Goal: Navigation & Orientation: Understand site structure

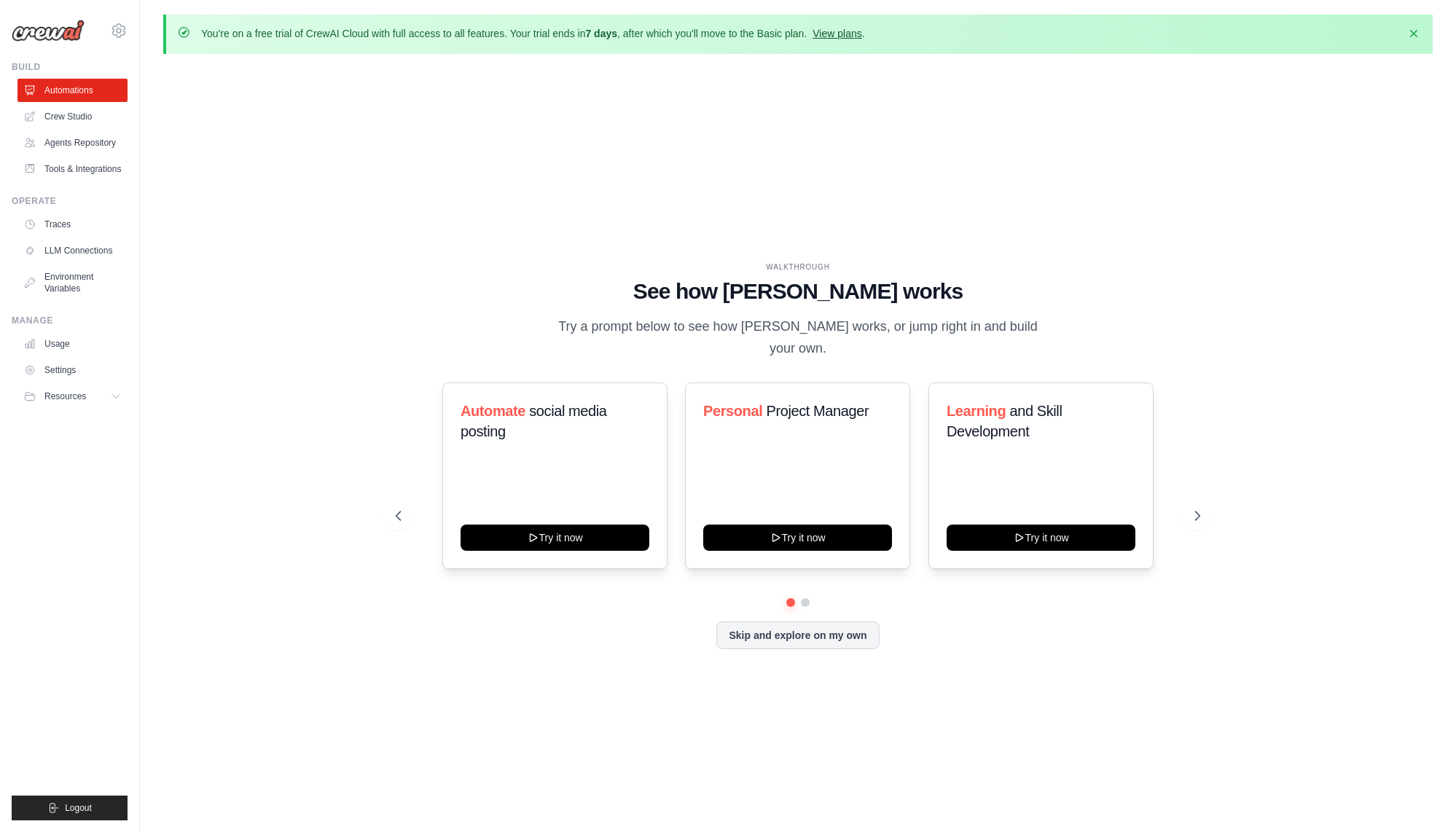
click at [840, 37] on link "View plans" at bounding box center [837, 33] width 48 height 12
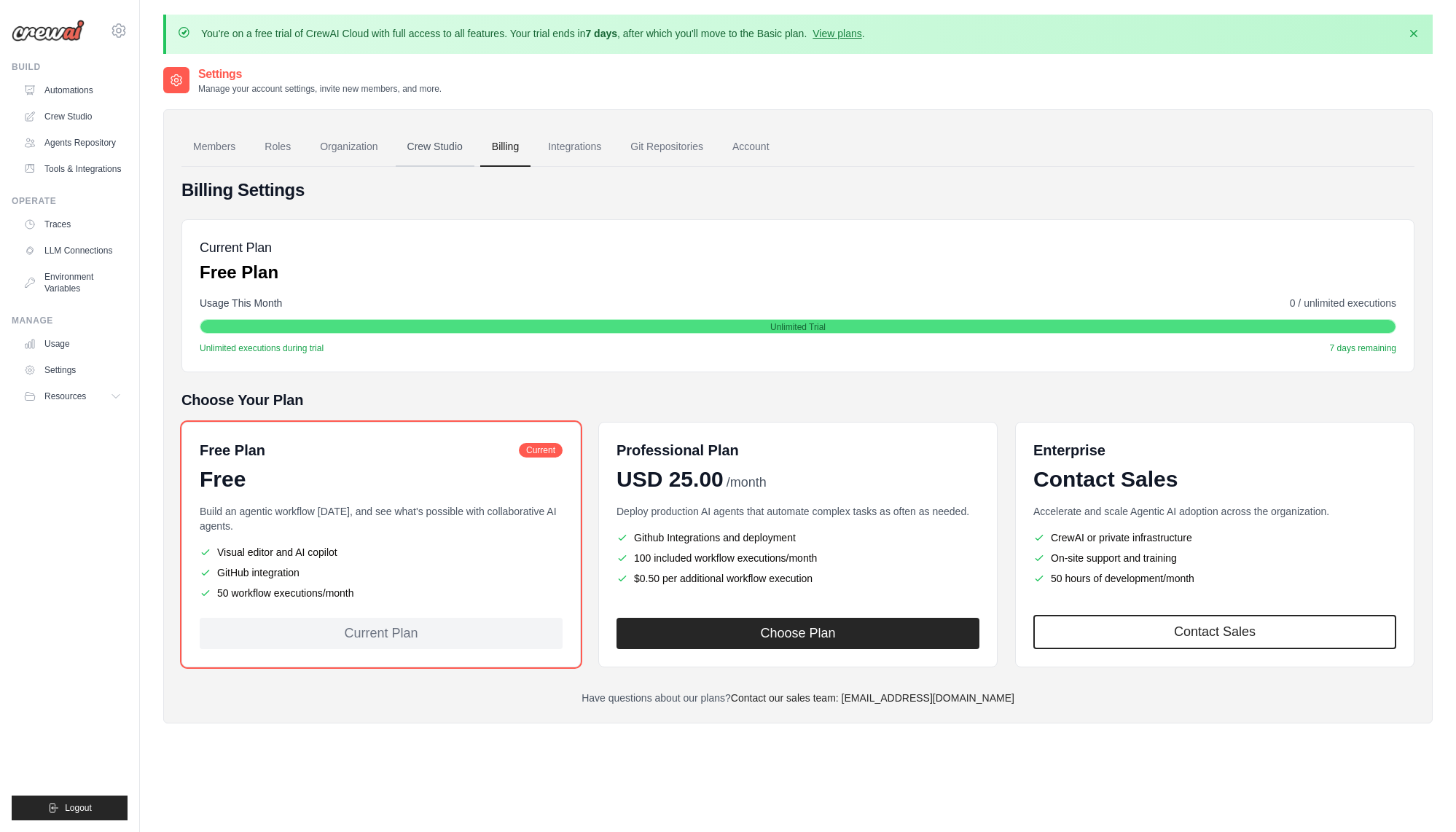
click at [441, 145] on link "Crew Studio" at bounding box center [435, 147] width 79 height 39
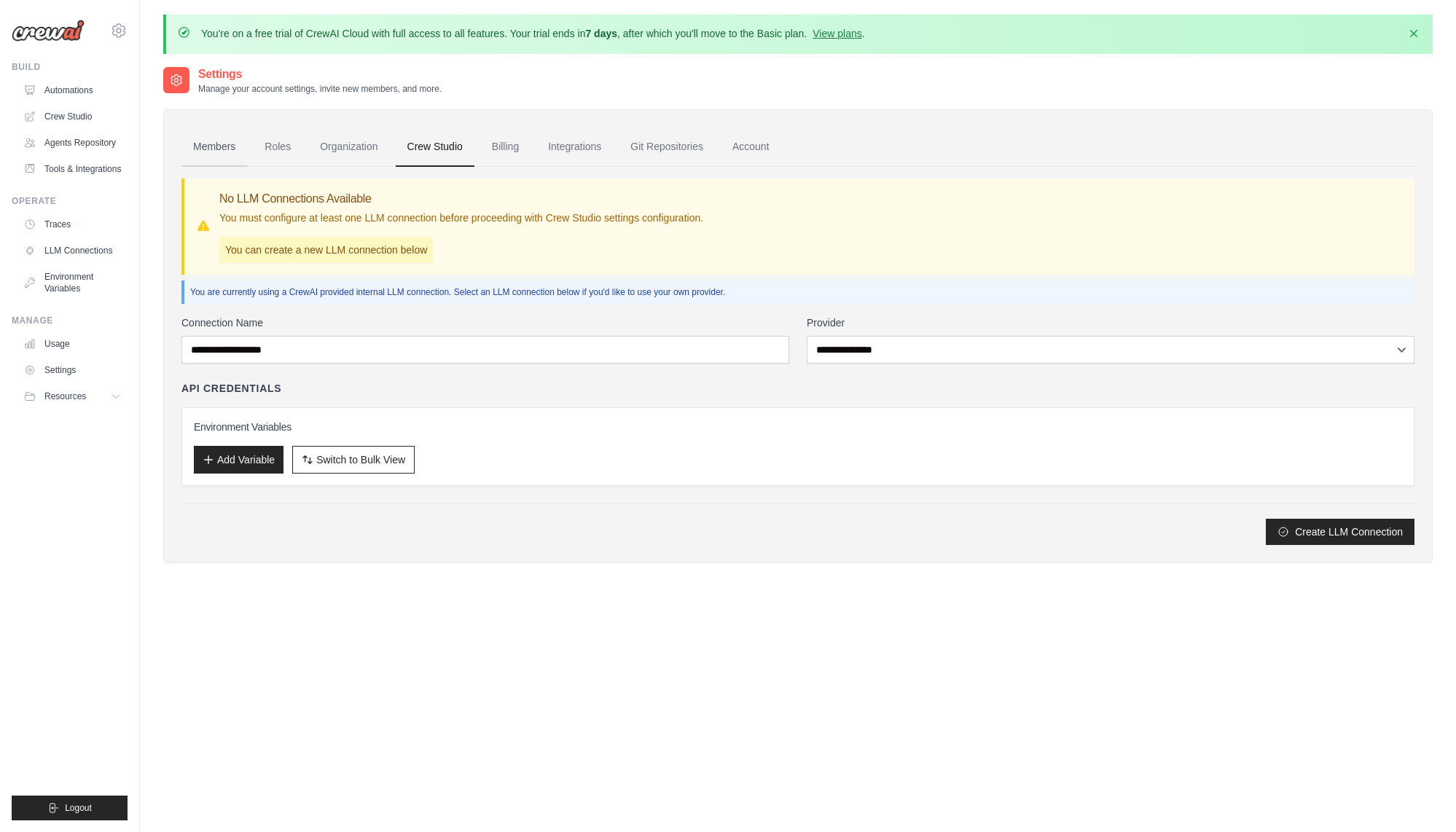
click at [211, 142] on link "Members" at bounding box center [214, 147] width 66 height 39
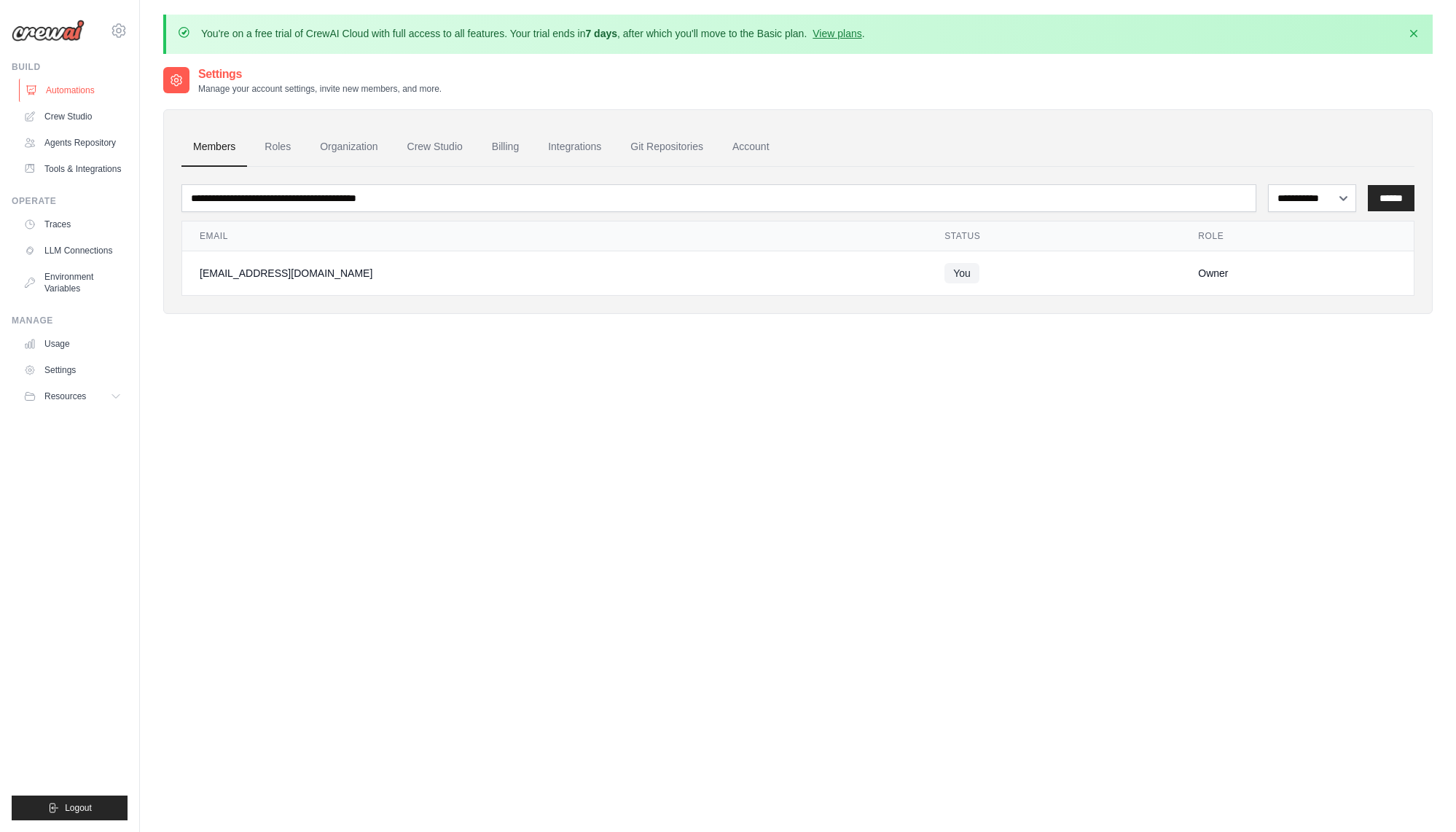
click at [75, 92] on link "Automations" at bounding box center [74, 91] width 110 height 23
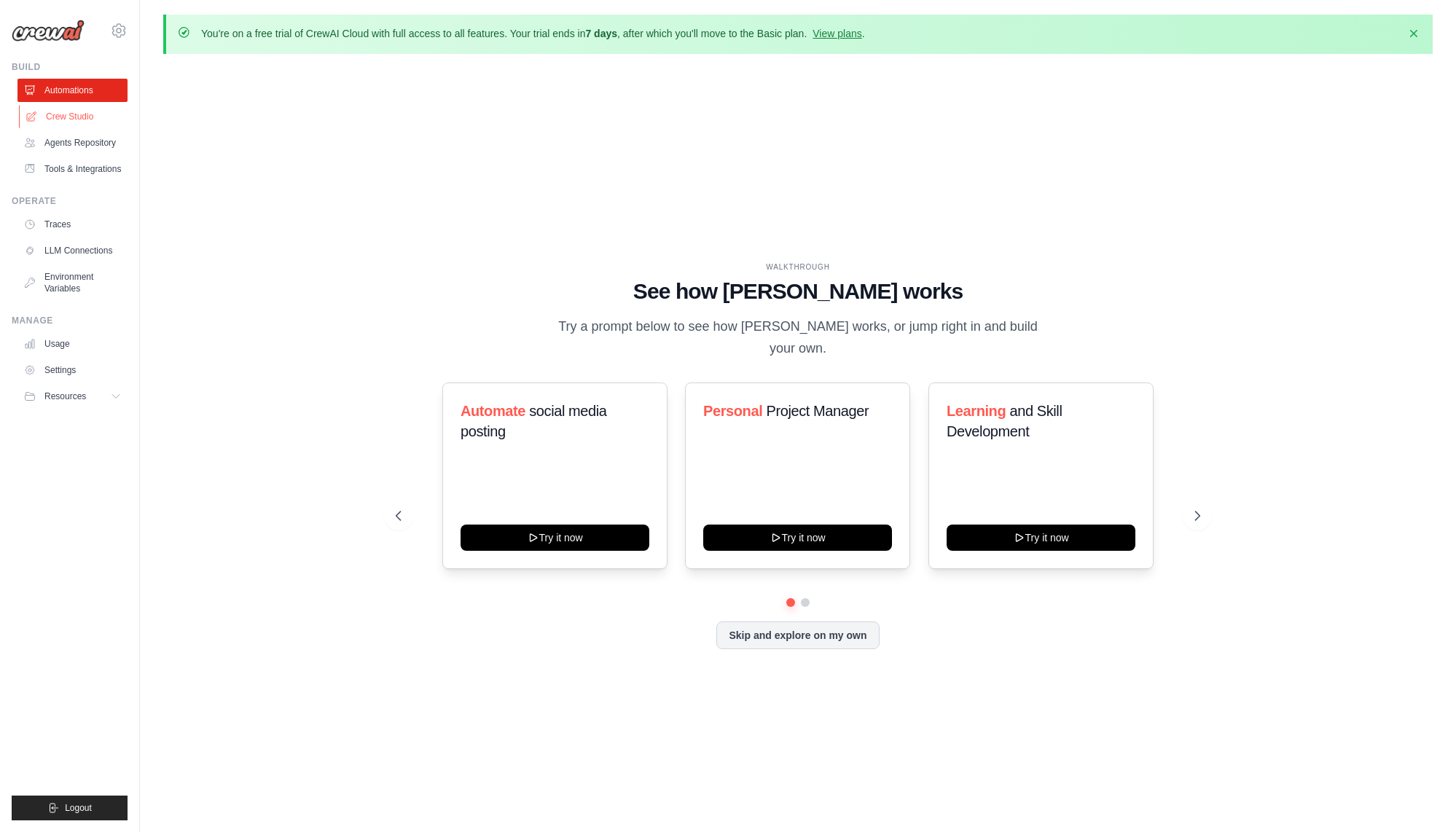
click at [94, 116] on link "Crew Studio" at bounding box center [74, 117] width 110 height 23
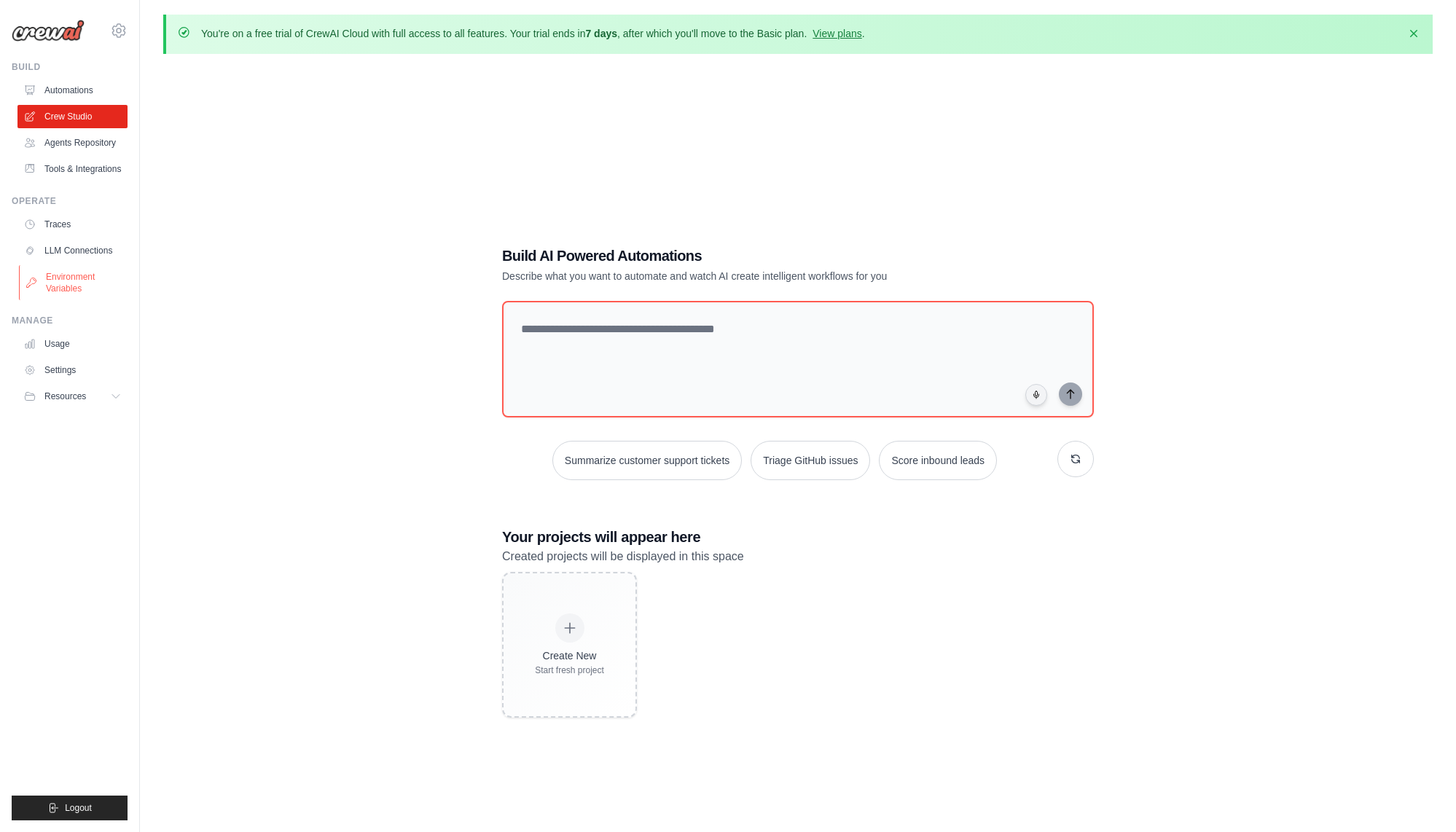
click at [52, 282] on link "Environment Variables" at bounding box center [74, 282] width 110 height 35
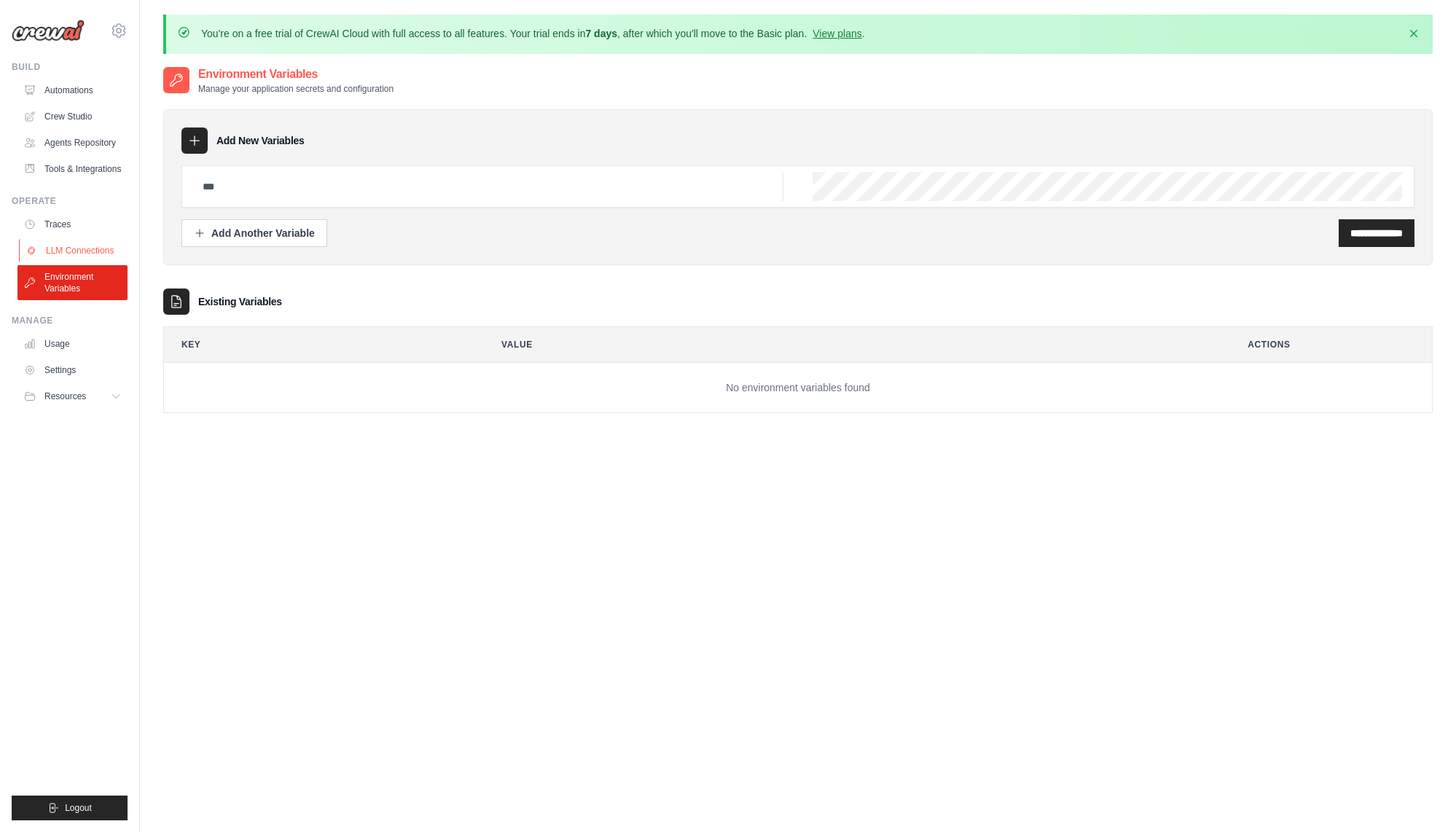
click at [74, 243] on link "LLM Connections" at bounding box center [74, 251] width 110 height 23
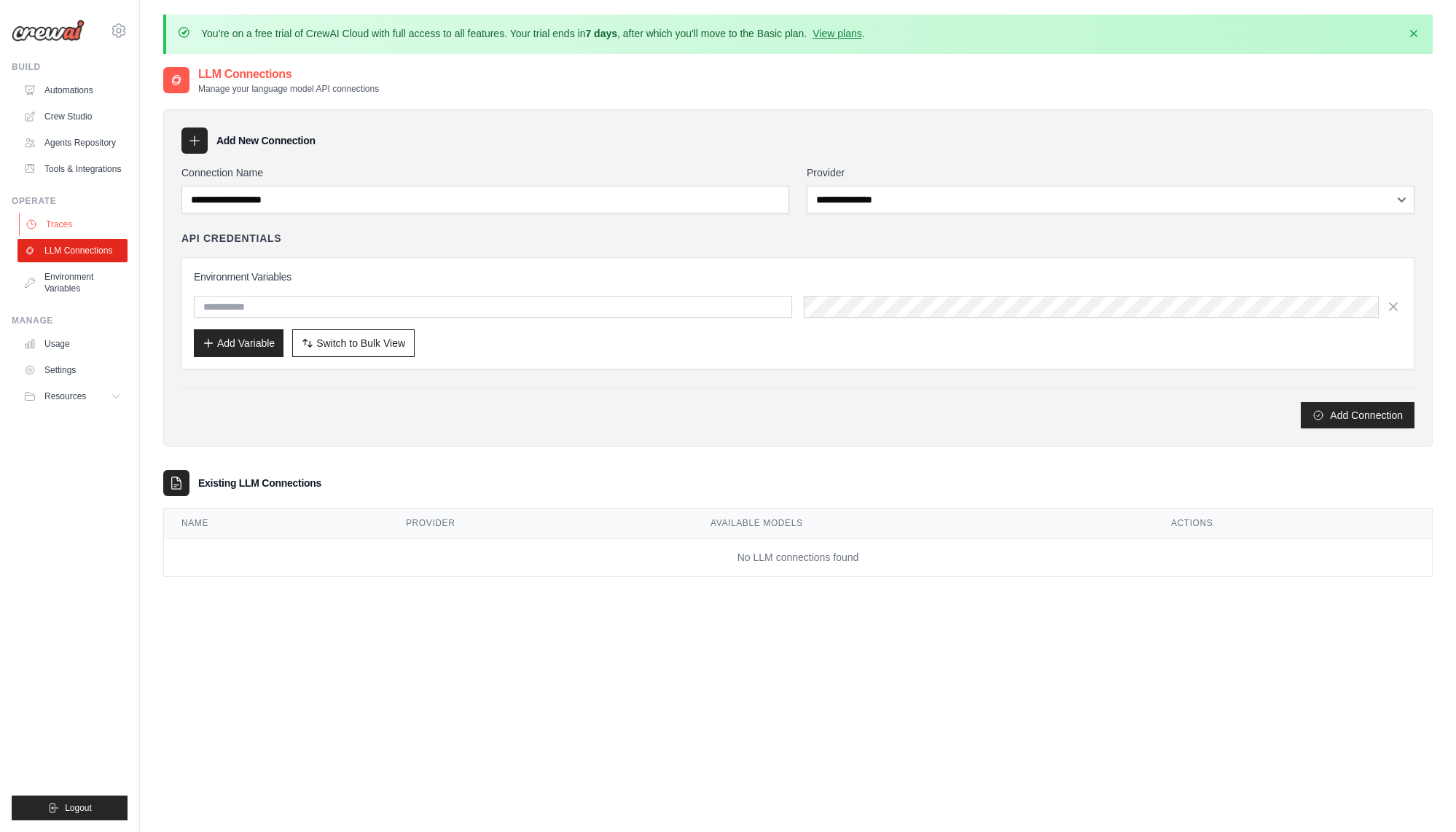
click at [59, 219] on link "Traces" at bounding box center [74, 224] width 110 height 23
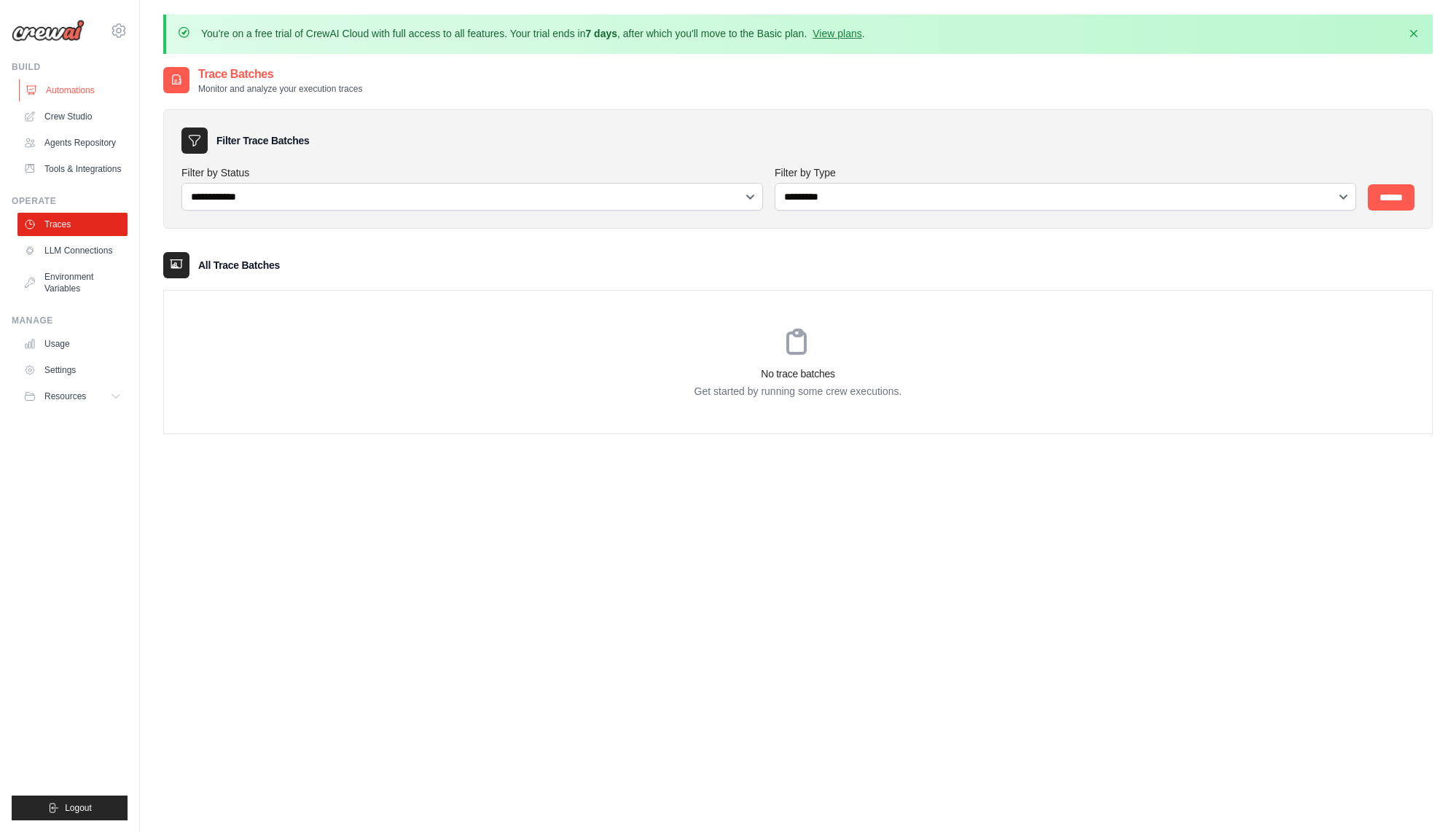
click at [66, 92] on link "Automations" at bounding box center [74, 91] width 110 height 23
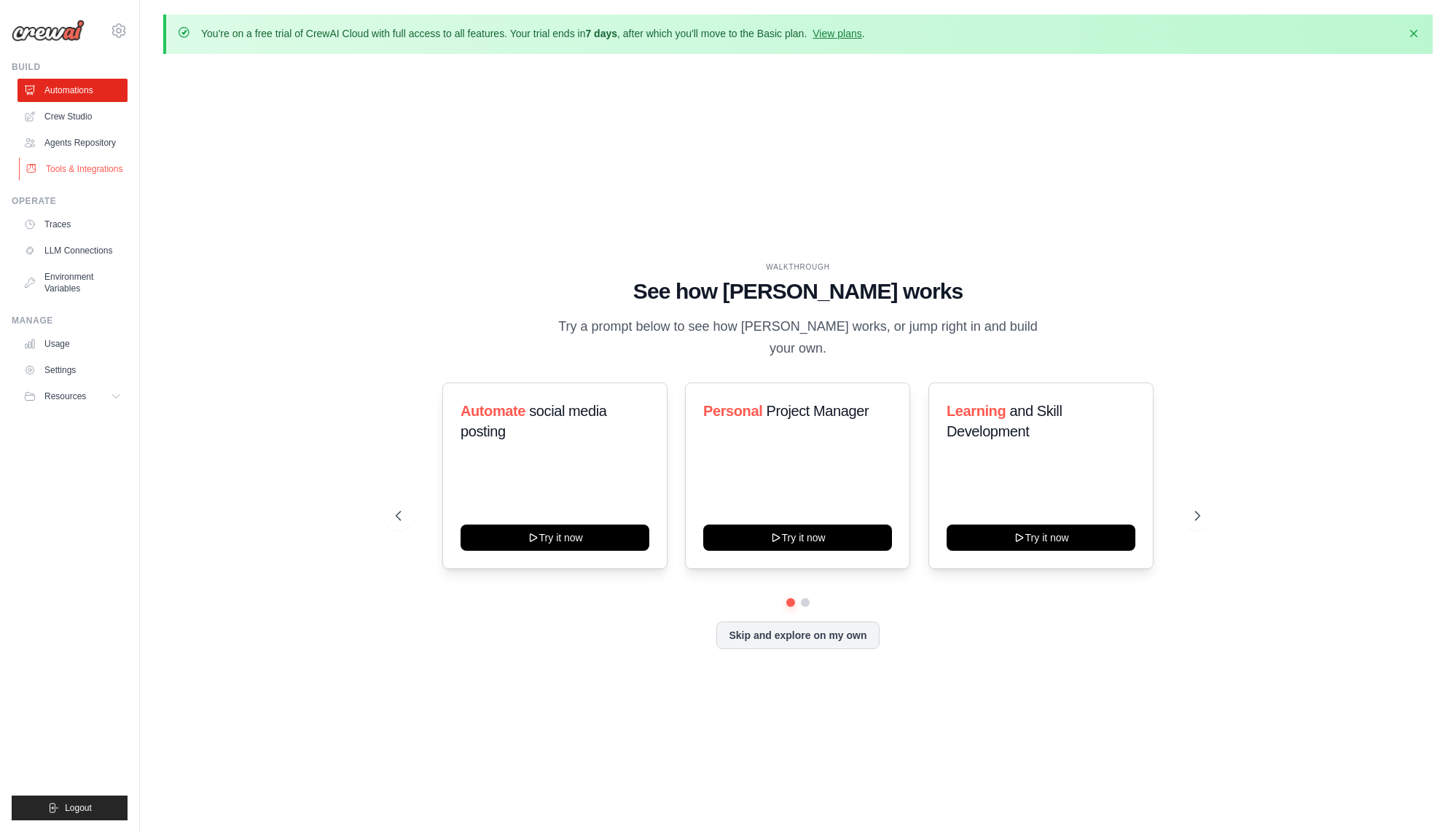
click at [76, 174] on link "Tools & Integrations" at bounding box center [74, 169] width 110 height 23
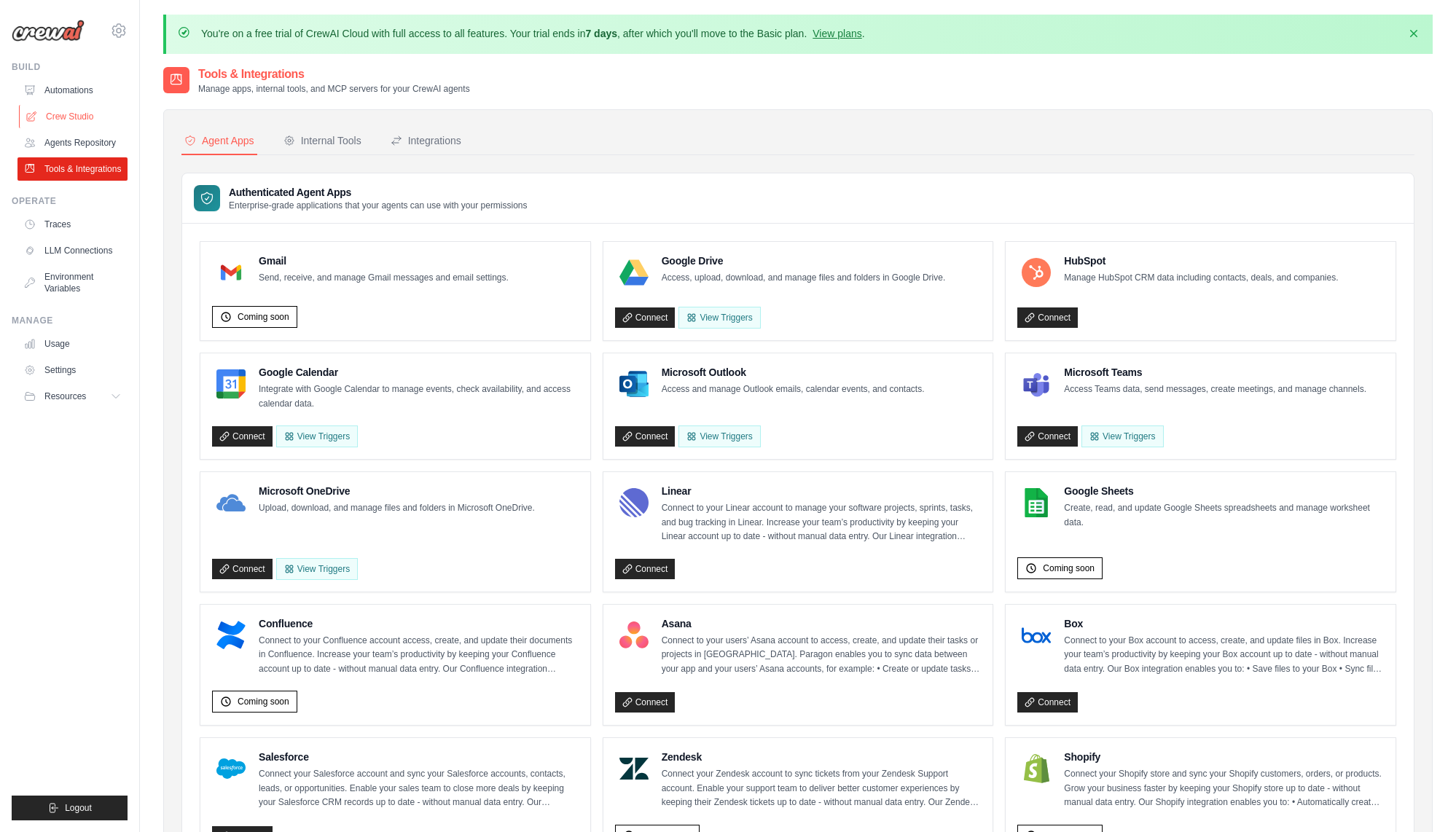
click at [58, 118] on link "Crew Studio" at bounding box center [74, 117] width 110 height 23
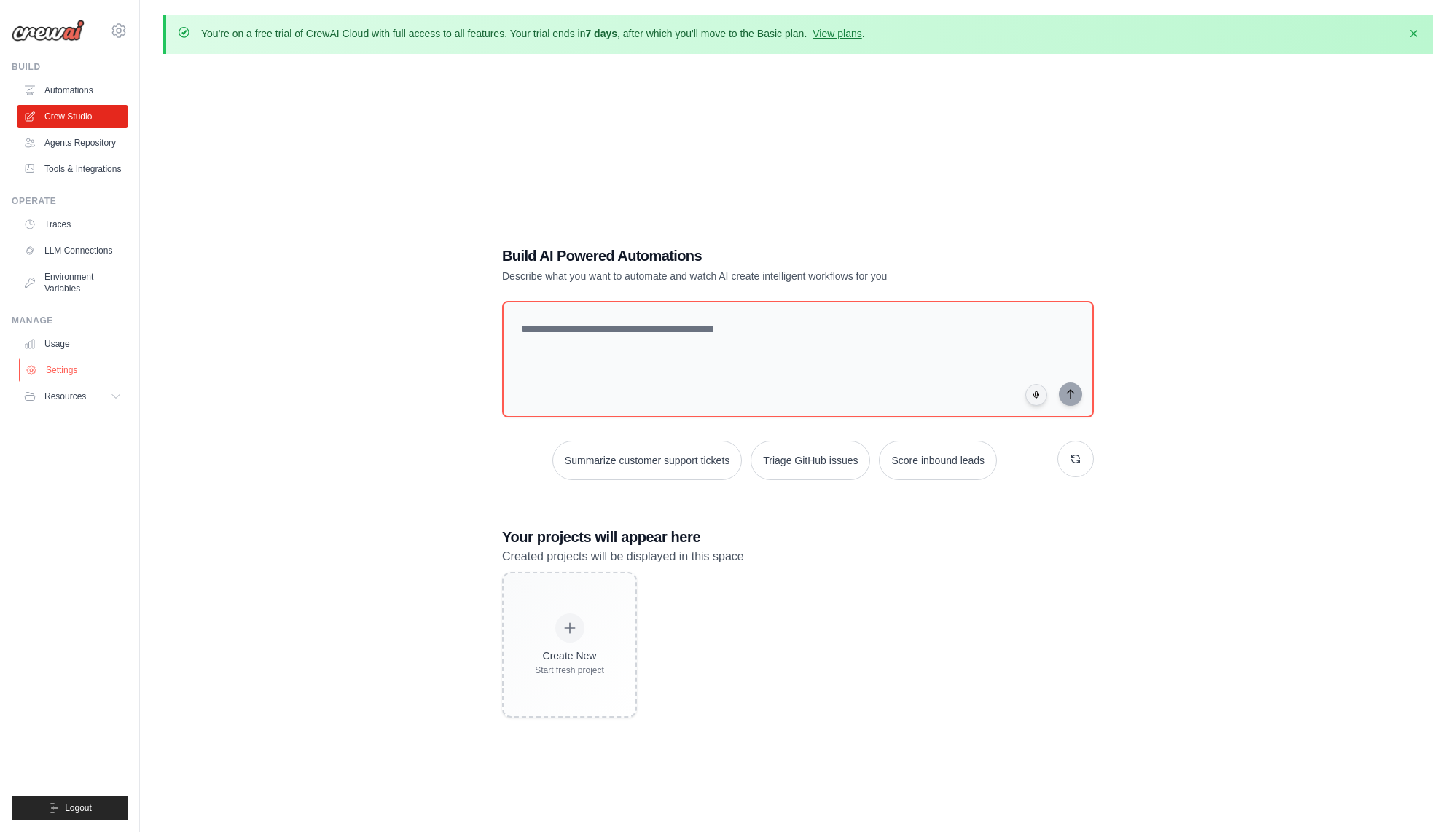
click at [72, 365] on link "Settings" at bounding box center [74, 370] width 110 height 23
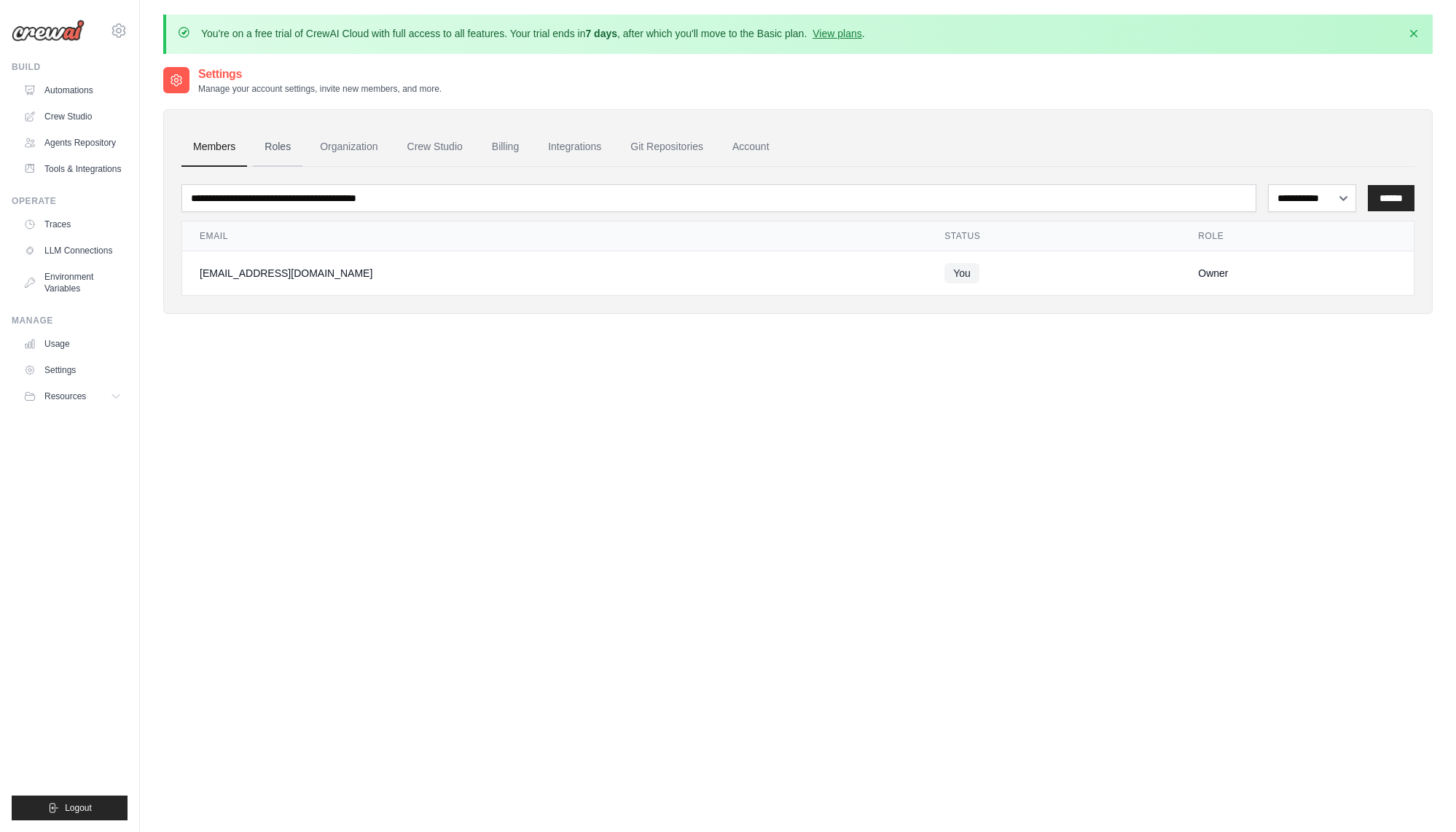
click at [275, 148] on link "Roles" at bounding box center [277, 147] width 49 height 39
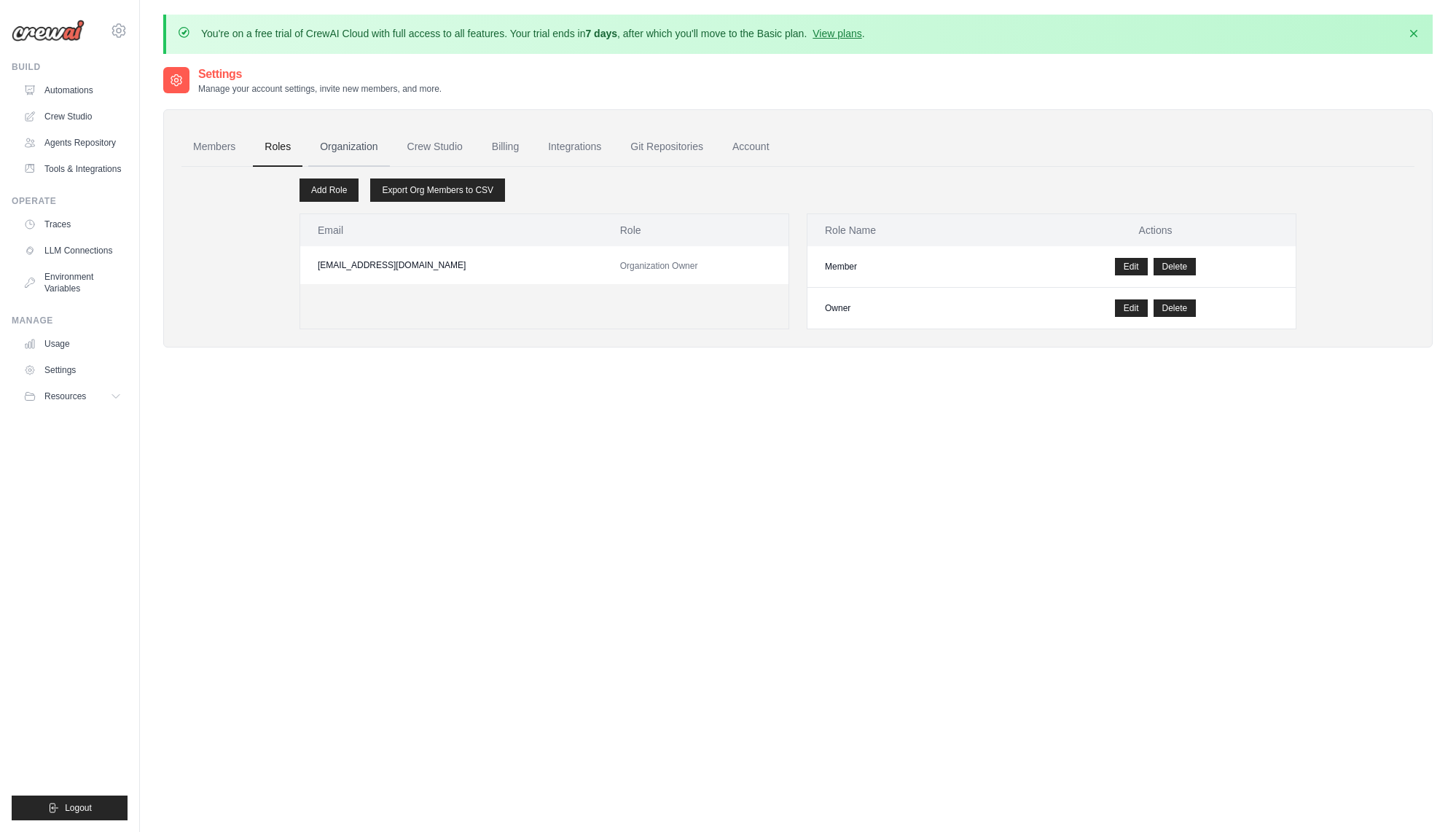
click at [340, 142] on link "Organization" at bounding box center [348, 147] width 81 height 39
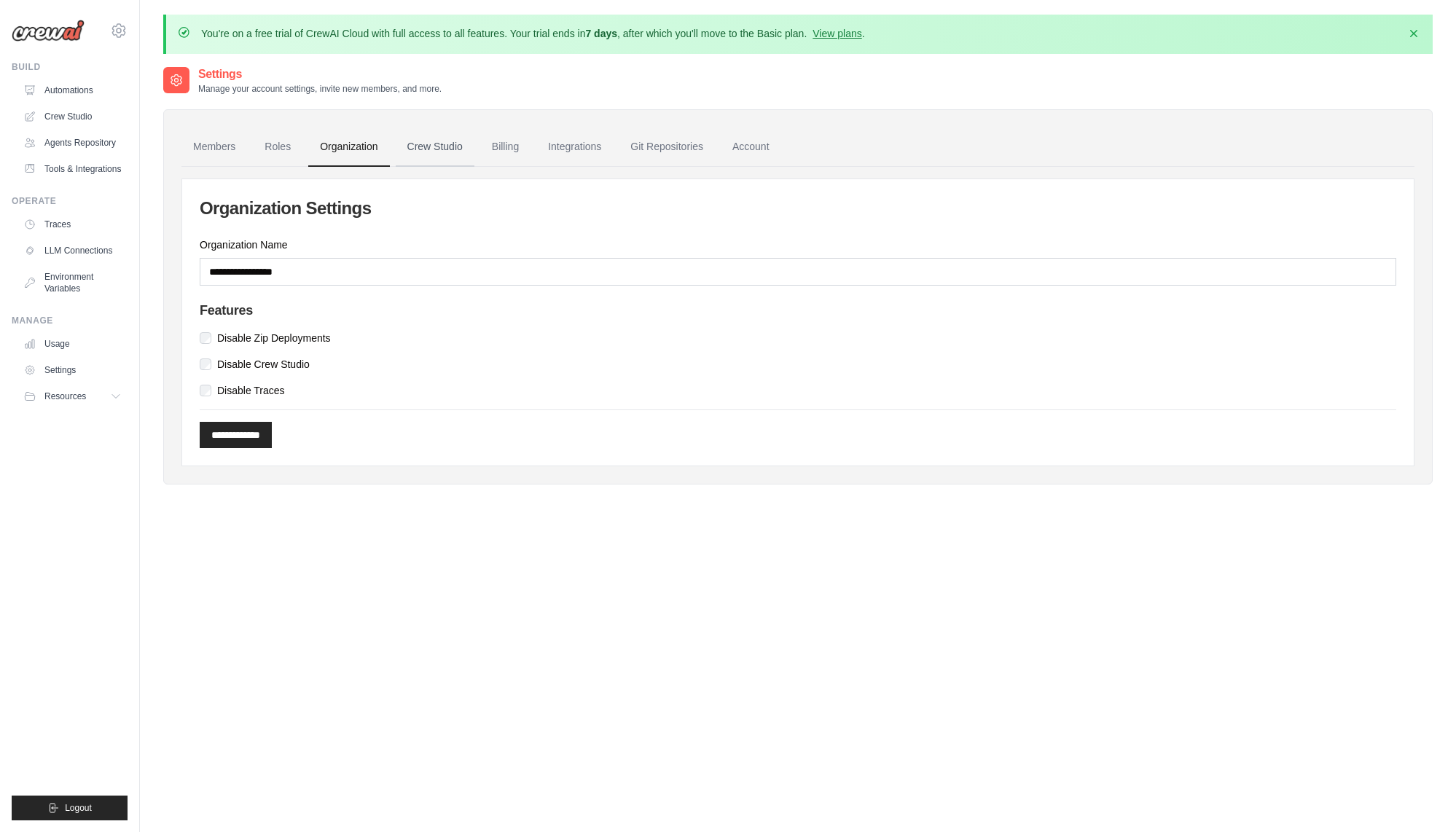
click at [428, 153] on link "Crew Studio" at bounding box center [435, 147] width 79 height 39
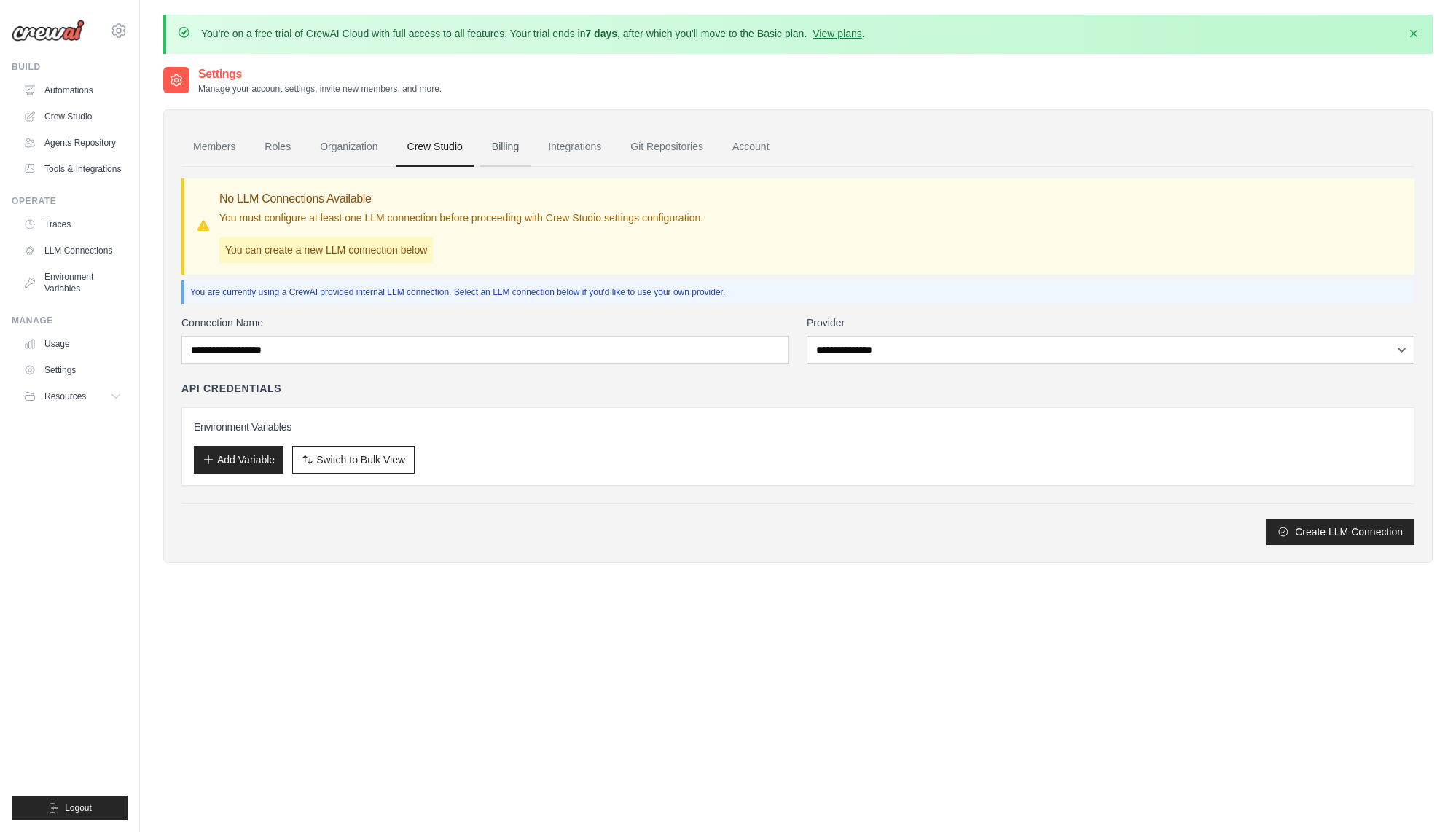
click at [504, 152] on link "Billing" at bounding box center [505, 147] width 50 height 39
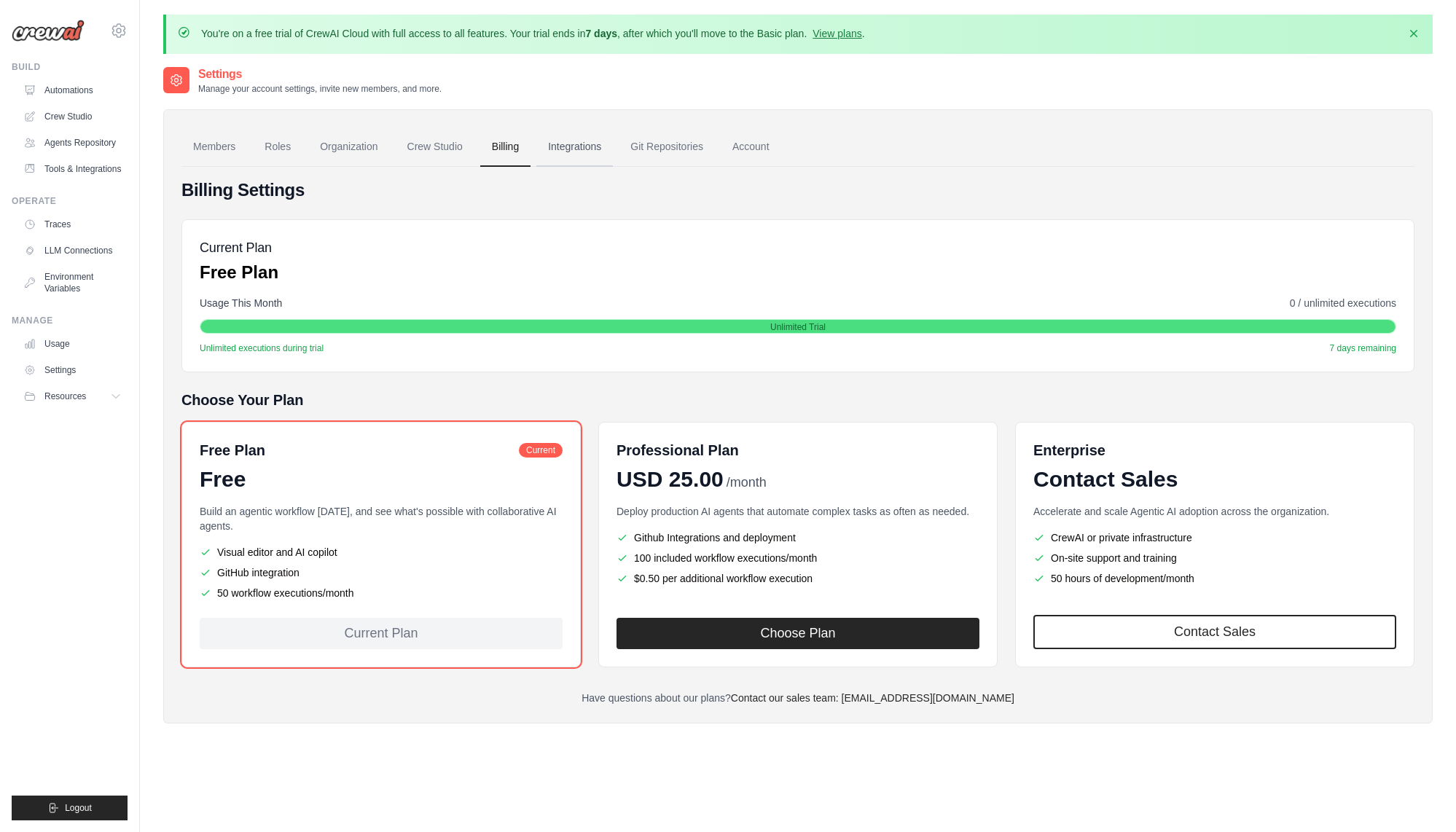
click at [583, 146] on link "Integrations" at bounding box center [575, 147] width 77 height 39
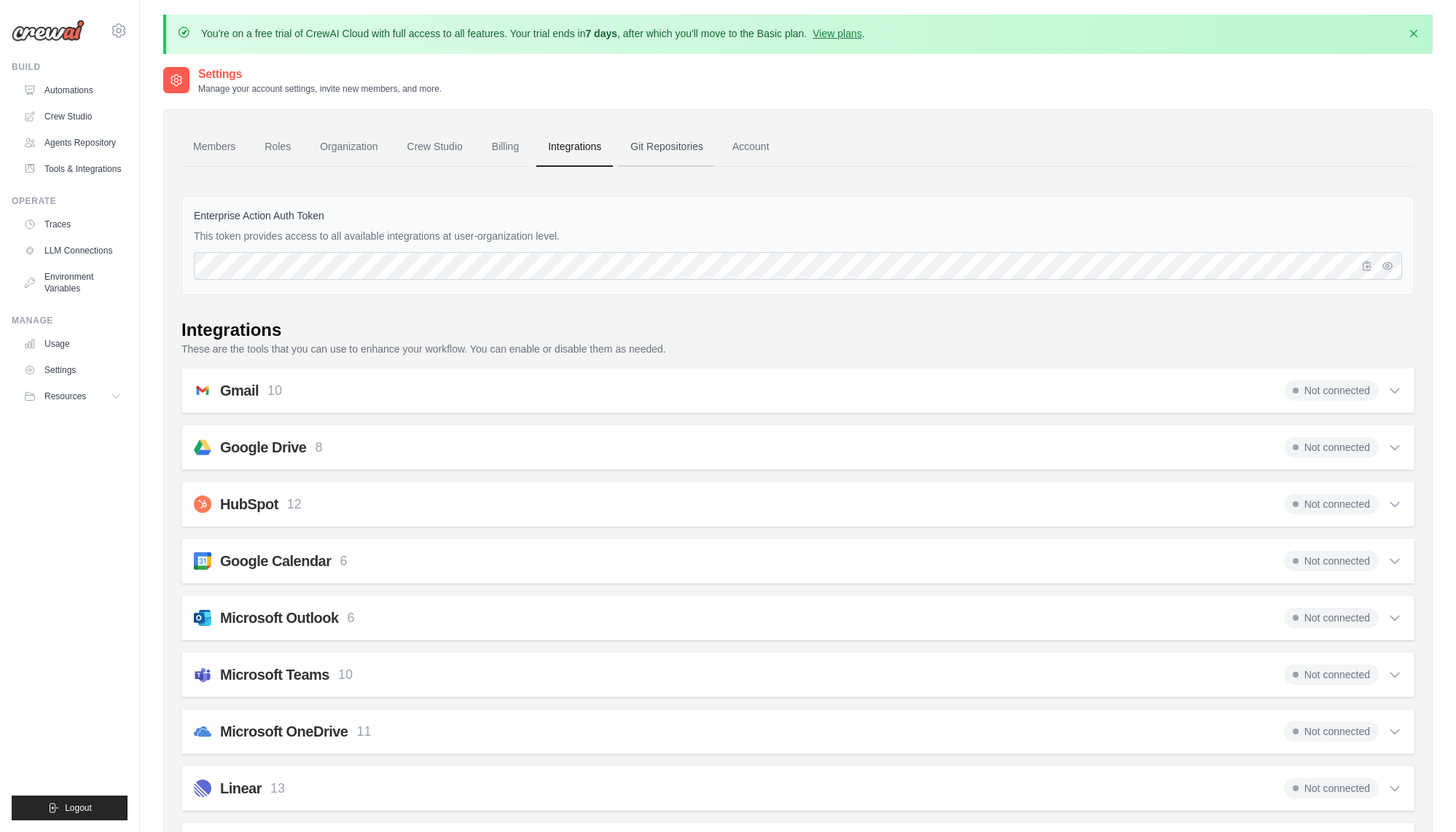
click at [656, 141] on link "Git Repositories" at bounding box center [666, 147] width 96 height 39
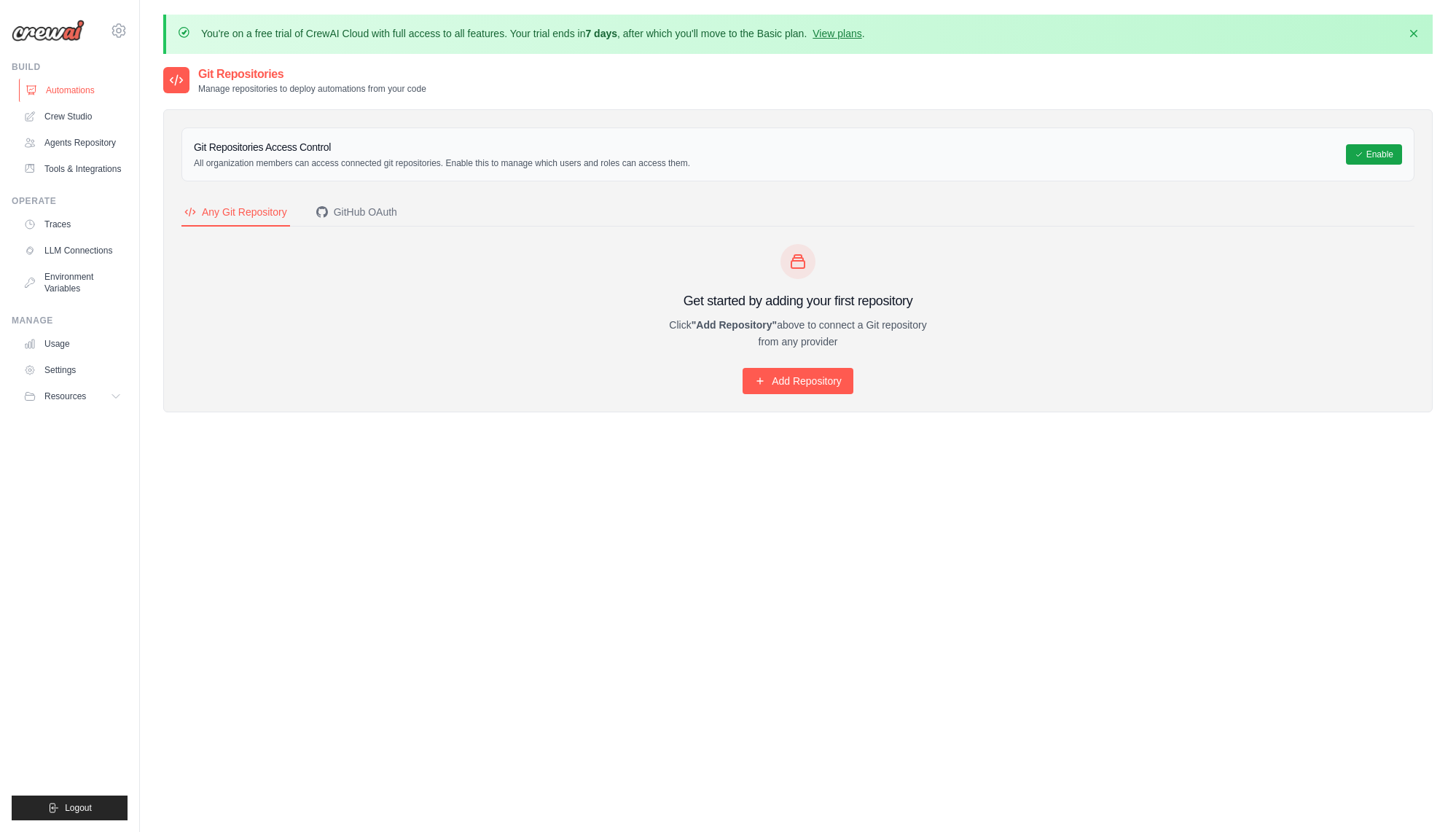
click at [57, 86] on link "Automations" at bounding box center [74, 91] width 110 height 23
